Goal: Information Seeking & Learning: Learn about a topic

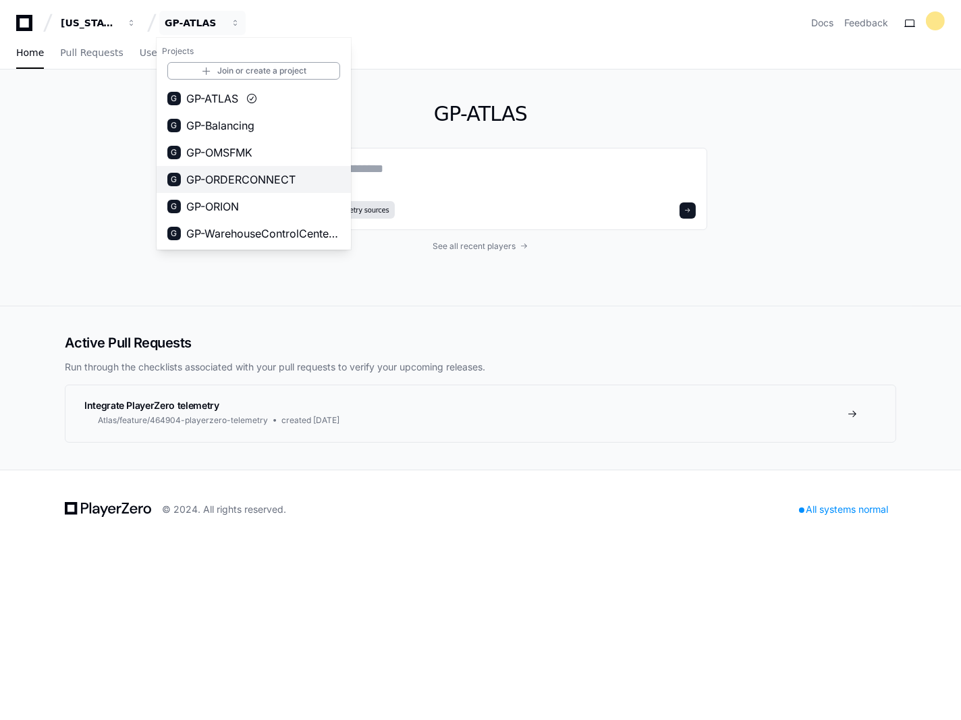
click at [281, 182] on span "GP-ORDERCONNECT" at bounding box center [240, 179] width 109 height 16
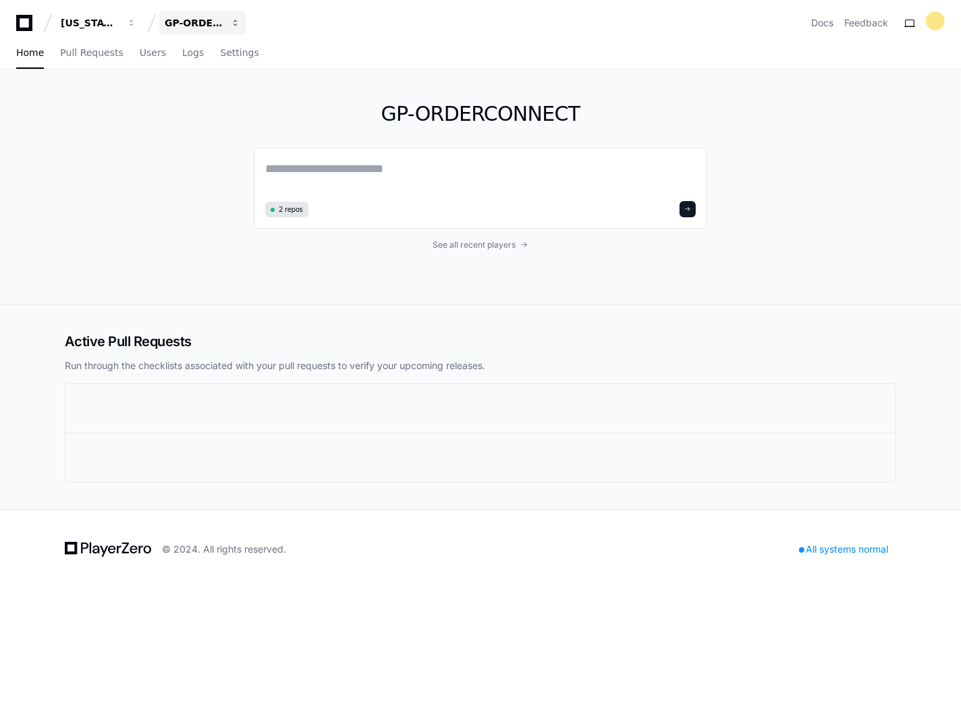
click at [234, 30] on button "GP-ORDERCONNECT" at bounding box center [202, 23] width 86 height 24
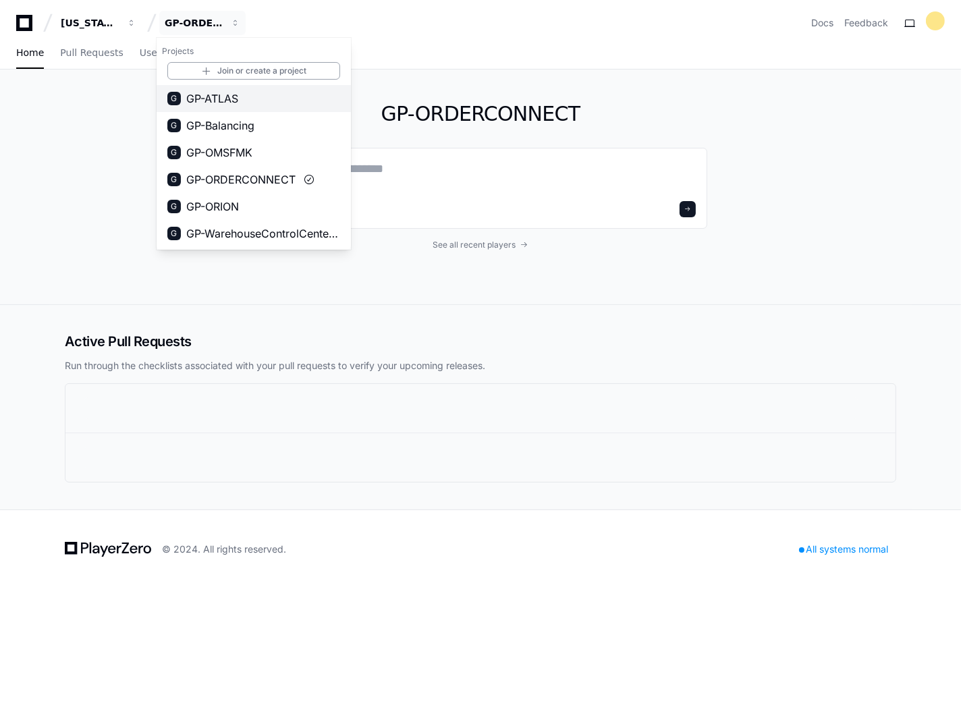
click at [252, 90] on button "G GP-ATLAS" at bounding box center [254, 98] width 194 height 27
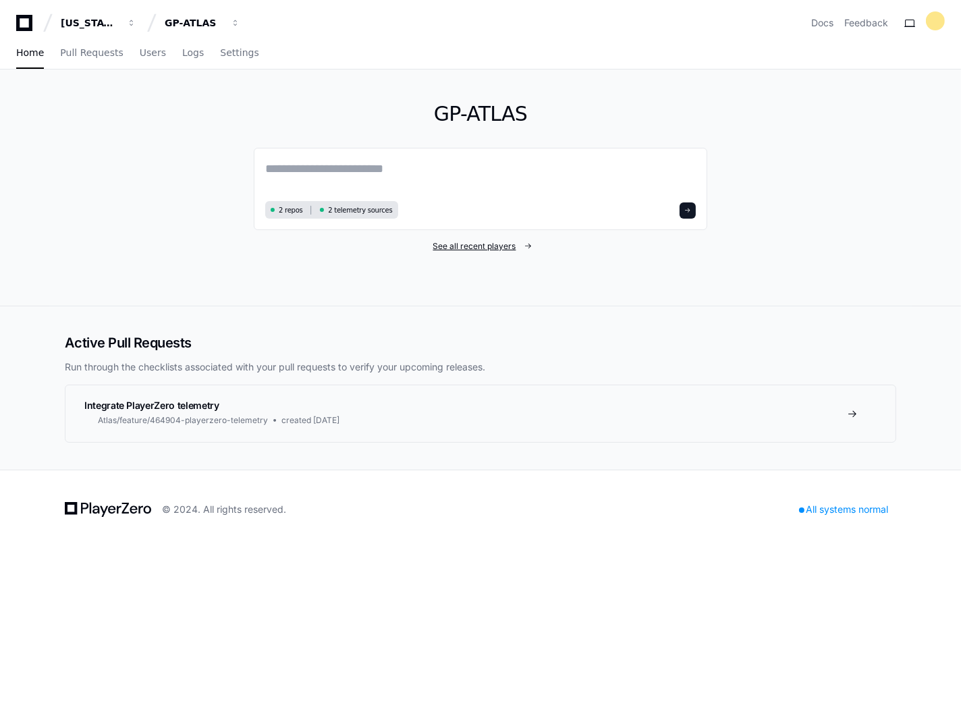
click at [467, 242] on span "See all recent players" at bounding box center [474, 246] width 83 height 11
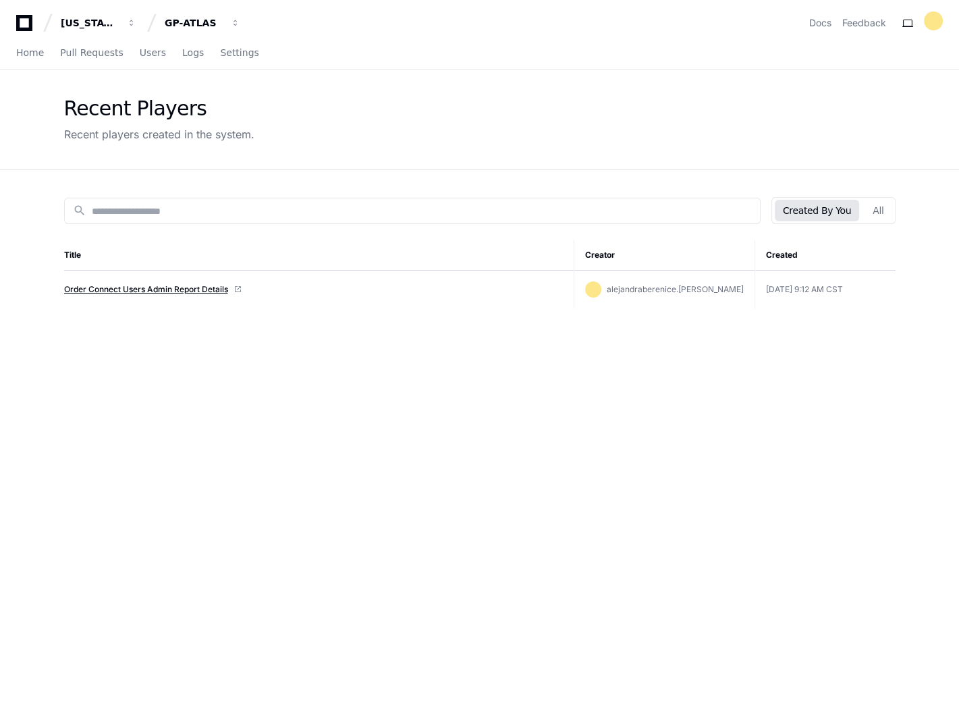
click at [160, 285] on link "Order Connect Users Admin Report Details" at bounding box center [146, 289] width 164 height 11
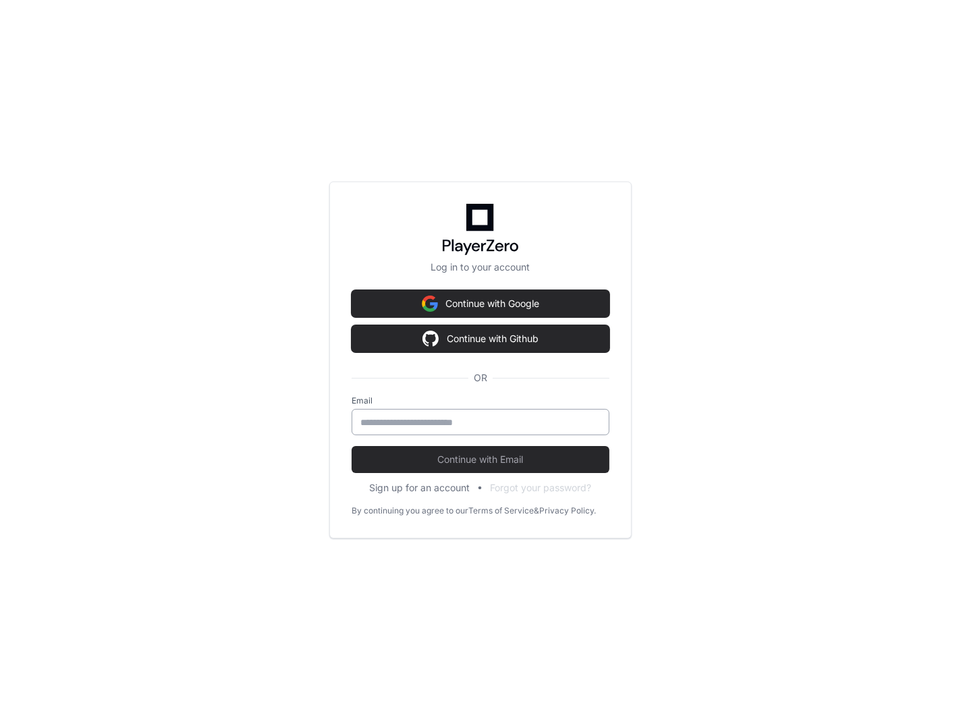
click at [503, 414] on div at bounding box center [481, 422] width 258 height 26
type input "**********"
click at [490, 461] on span "Continue with Email" at bounding box center [481, 460] width 258 height 14
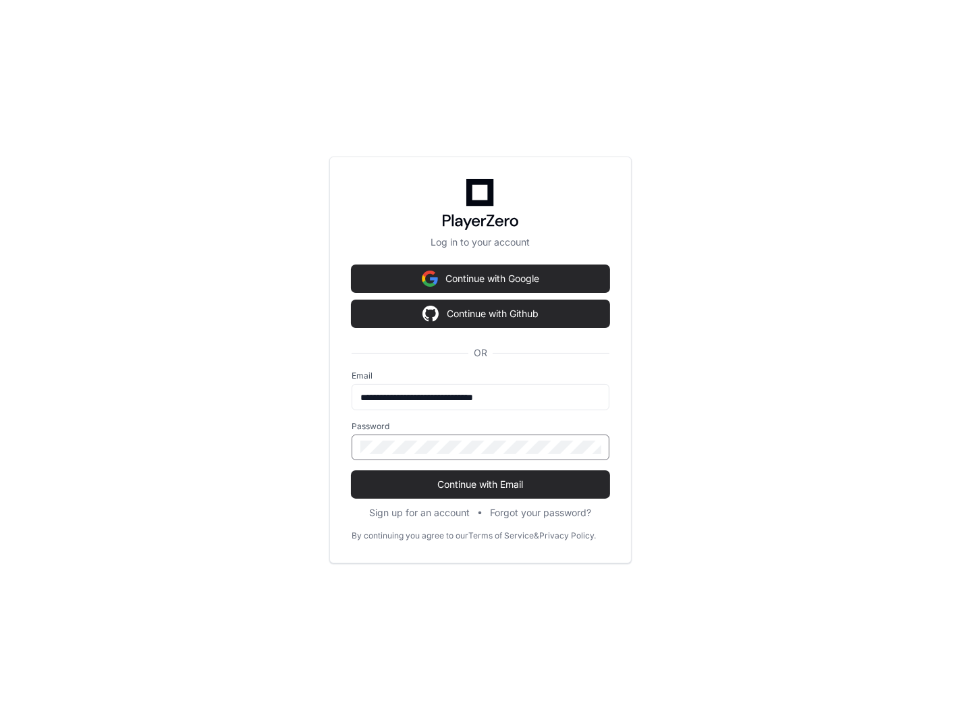
click at [506, 436] on div at bounding box center [481, 448] width 258 height 26
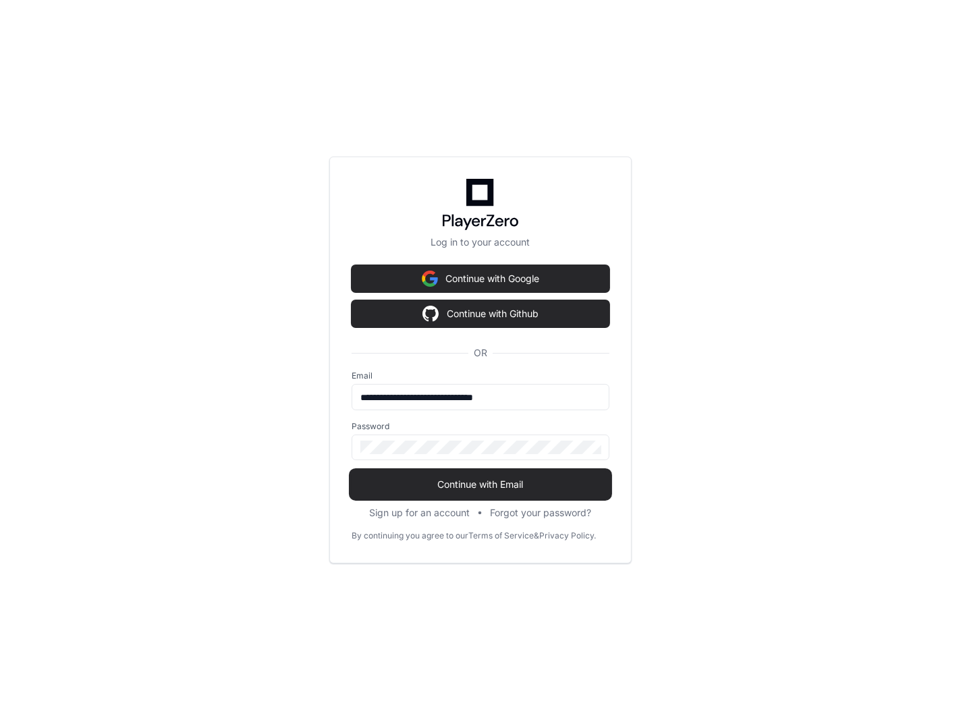
click at [551, 480] on span "Continue with Email" at bounding box center [481, 485] width 258 height 14
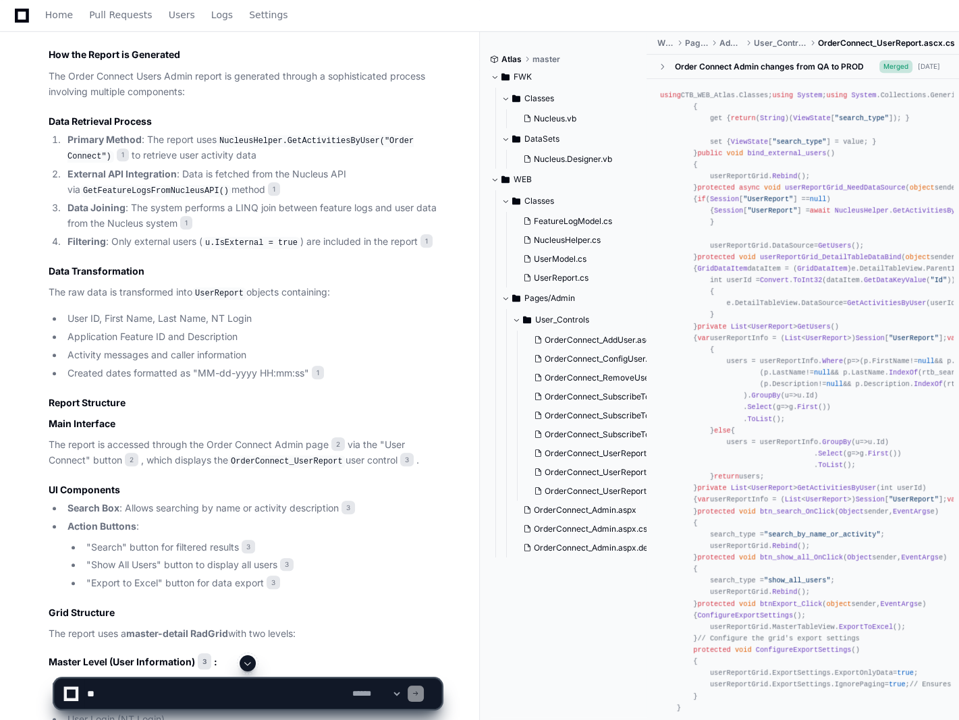
scroll to position [810, 0]
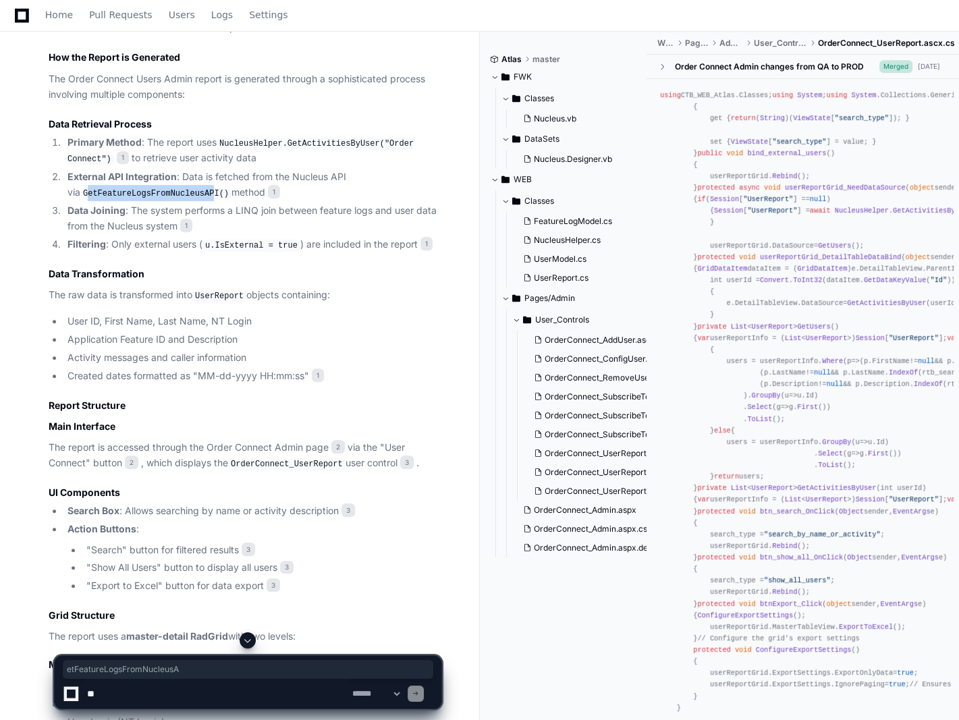
drag, startPoint x: 75, startPoint y: 188, endPoint x: 189, endPoint y: 195, distance: 114.3
click at [189, 195] on code "GetFeatureLogsFromNucleusAPI()" at bounding box center [155, 194] width 151 height 12
click at [327, 144] on code "NucleusHelper.GetActivitiesByUser("Order Connect")" at bounding box center [241, 152] width 346 height 28
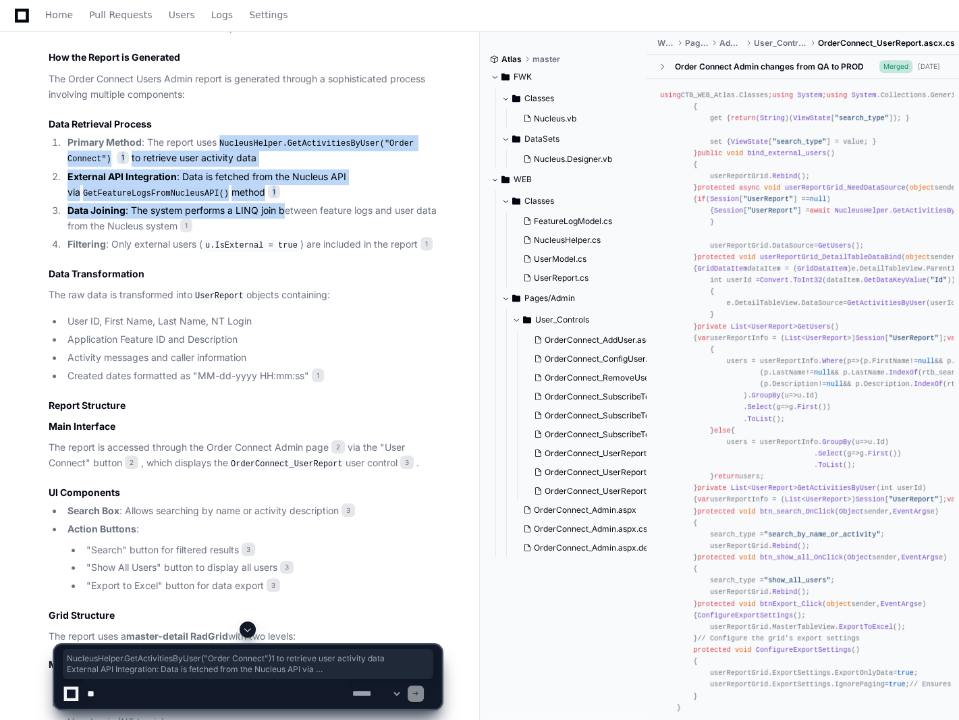
drag, startPoint x: 222, startPoint y: 140, endPoint x: 288, endPoint y: 213, distance: 97.5
click at [288, 213] on ol "Primary Method : The report uses NucleusHelper.GetActivitiesByUser("Order Conne…" at bounding box center [245, 193] width 393 height 117
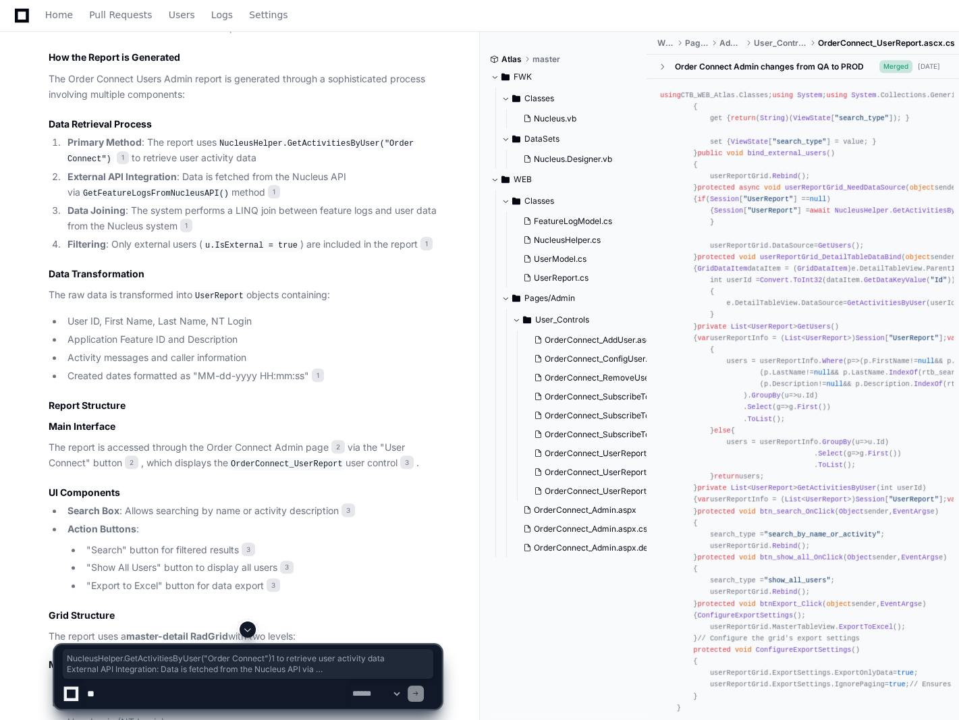
click at [275, 273] on h3 "Data Transformation" at bounding box center [245, 274] width 393 height 14
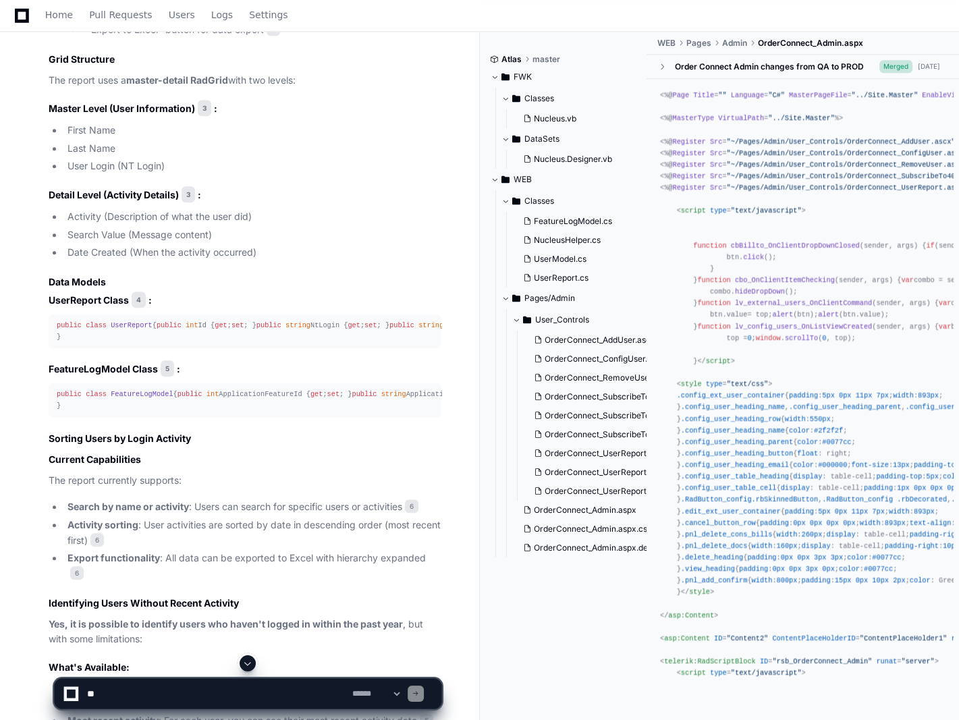
scroll to position [1410, 0]
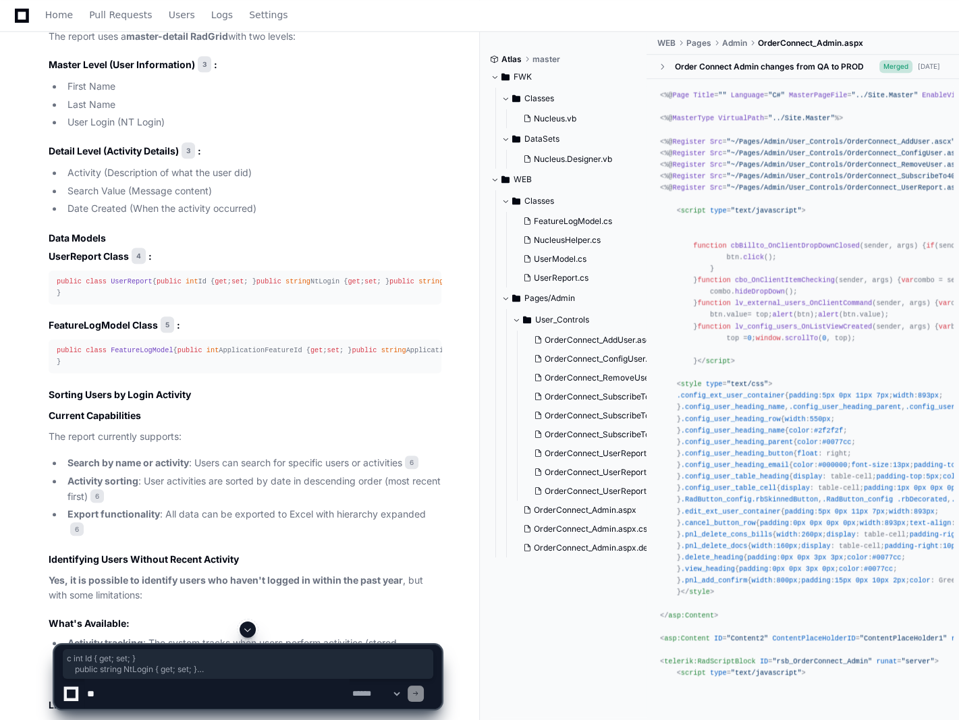
drag, startPoint x: 90, startPoint y: 296, endPoint x: 163, endPoint y: 334, distance: 81.8
click at [163, 299] on div "public class UserReport { public int Id { get ; set ; } public string NtLogin {…" at bounding box center [245, 287] width 377 height 23
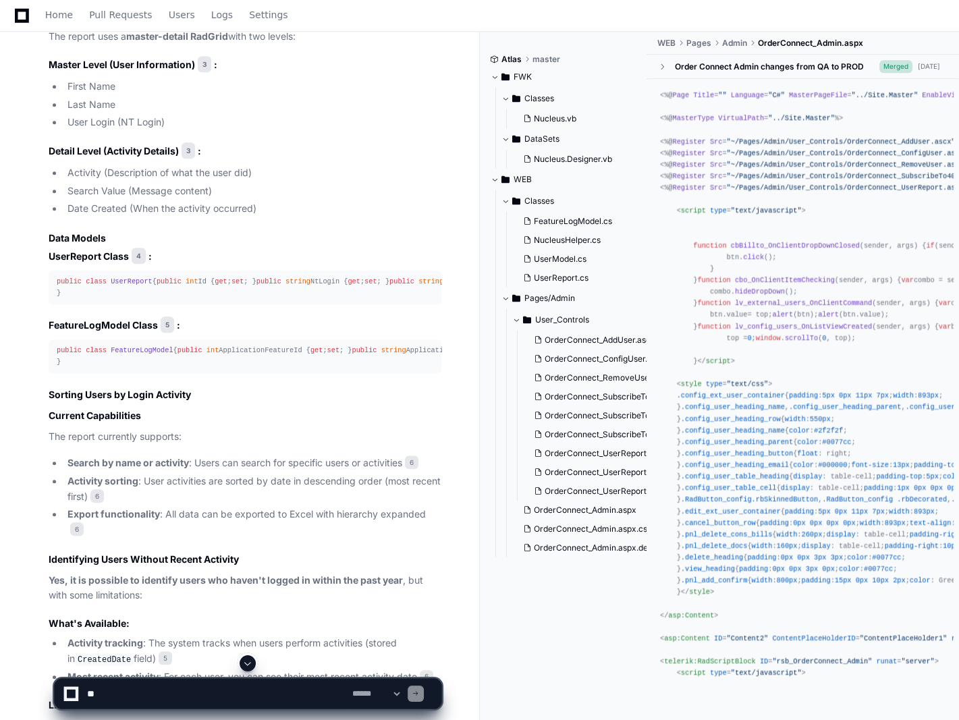
click at [274, 210] on li "Date Created (When the activity occurred)" at bounding box center [252, 209] width 378 height 16
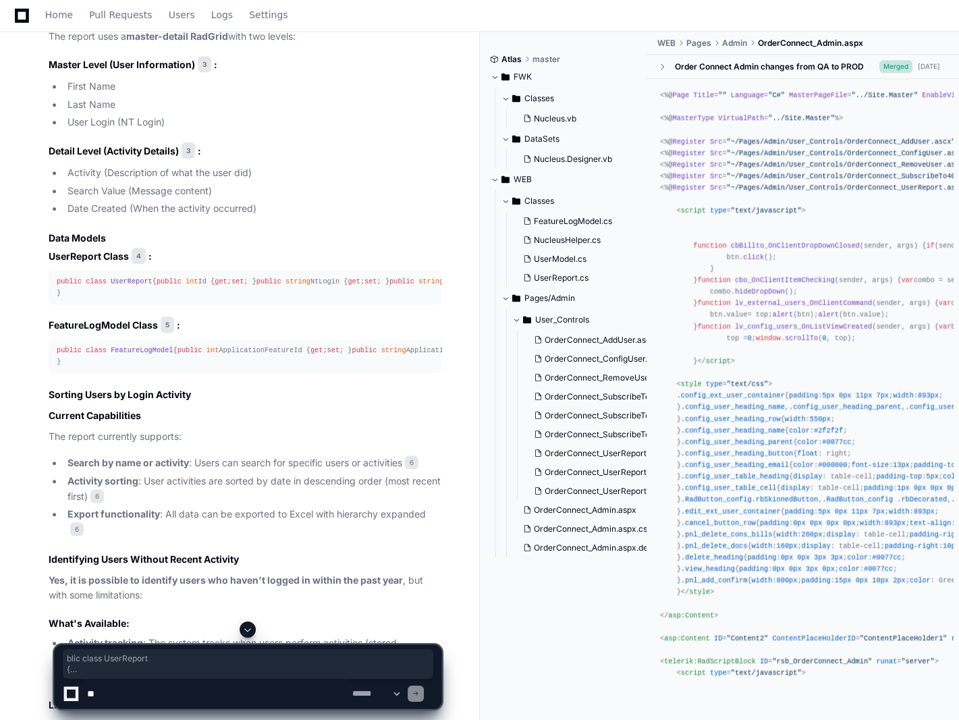
drag, startPoint x: 62, startPoint y: 277, endPoint x: 161, endPoint y: 371, distance: 137.1
click at [161, 299] on div "public class UserReport { public int Id { get ; set ; } public string NtLogin {…" at bounding box center [245, 287] width 377 height 23
click at [114, 296] on div "public class UserReport { public int Id { get ; set ; } public string NtLogin {…" at bounding box center [245, 287] width 377 height 23
click at [145, 299] on div "public class UserReport { public int Id { get ; set ; } public string NtLogin {…" at bounding box center [245, 287] width 377 height 23
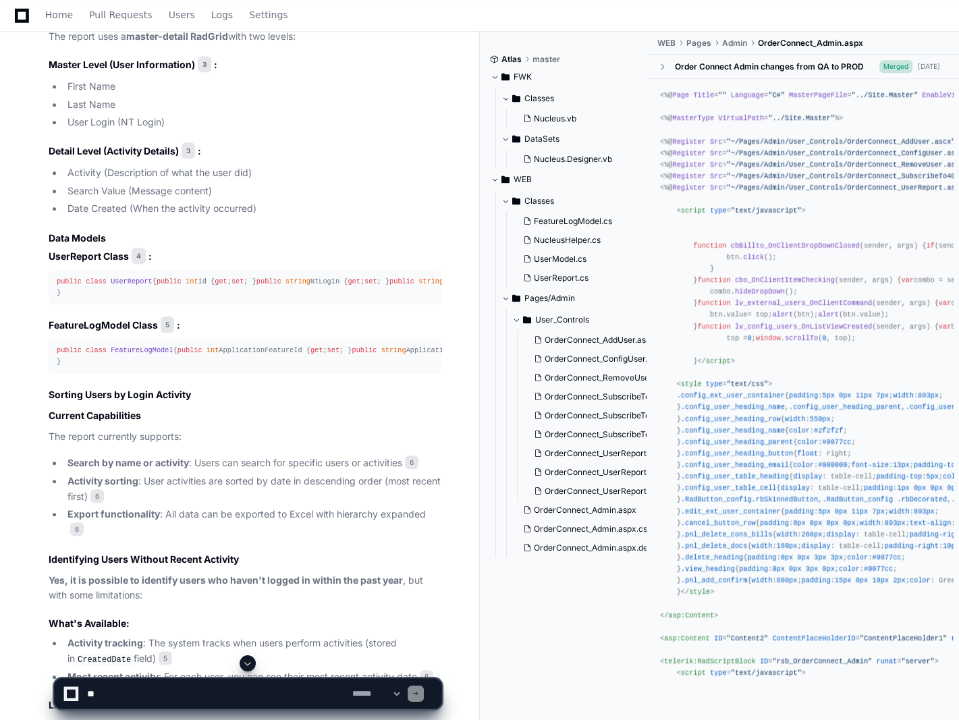
click at [130, 278] on span "UserReport" at bounding box center [132, 282] width 42 height 8
click at [131, 278] on span "UserReport" at bounding box center [132, 282] width 42 height 8
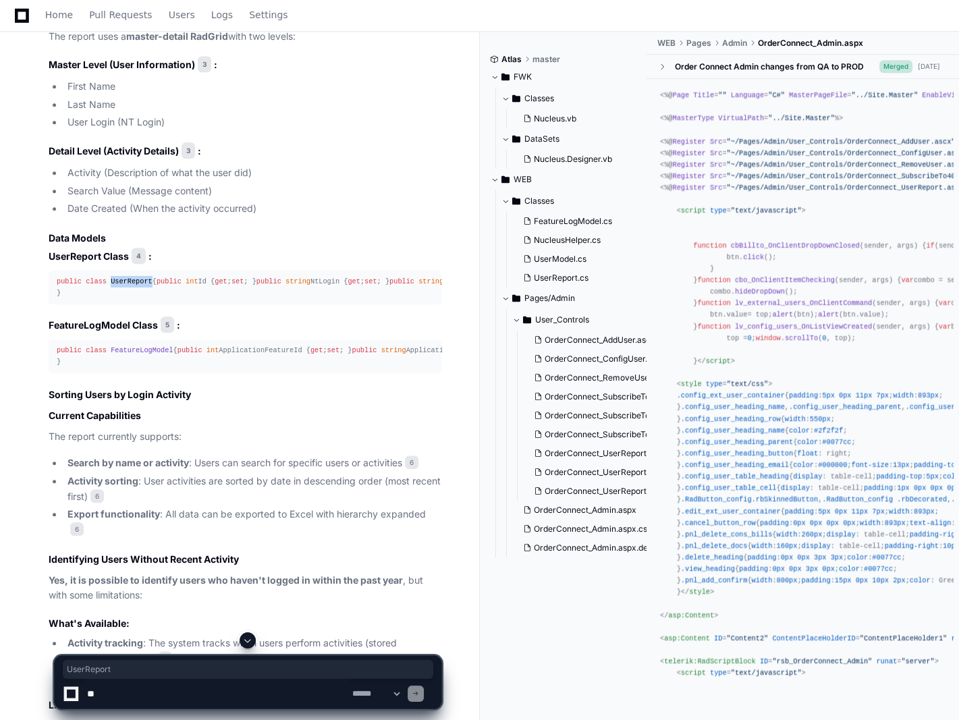
copy span "UserReport"
